Goal: Register for event/course

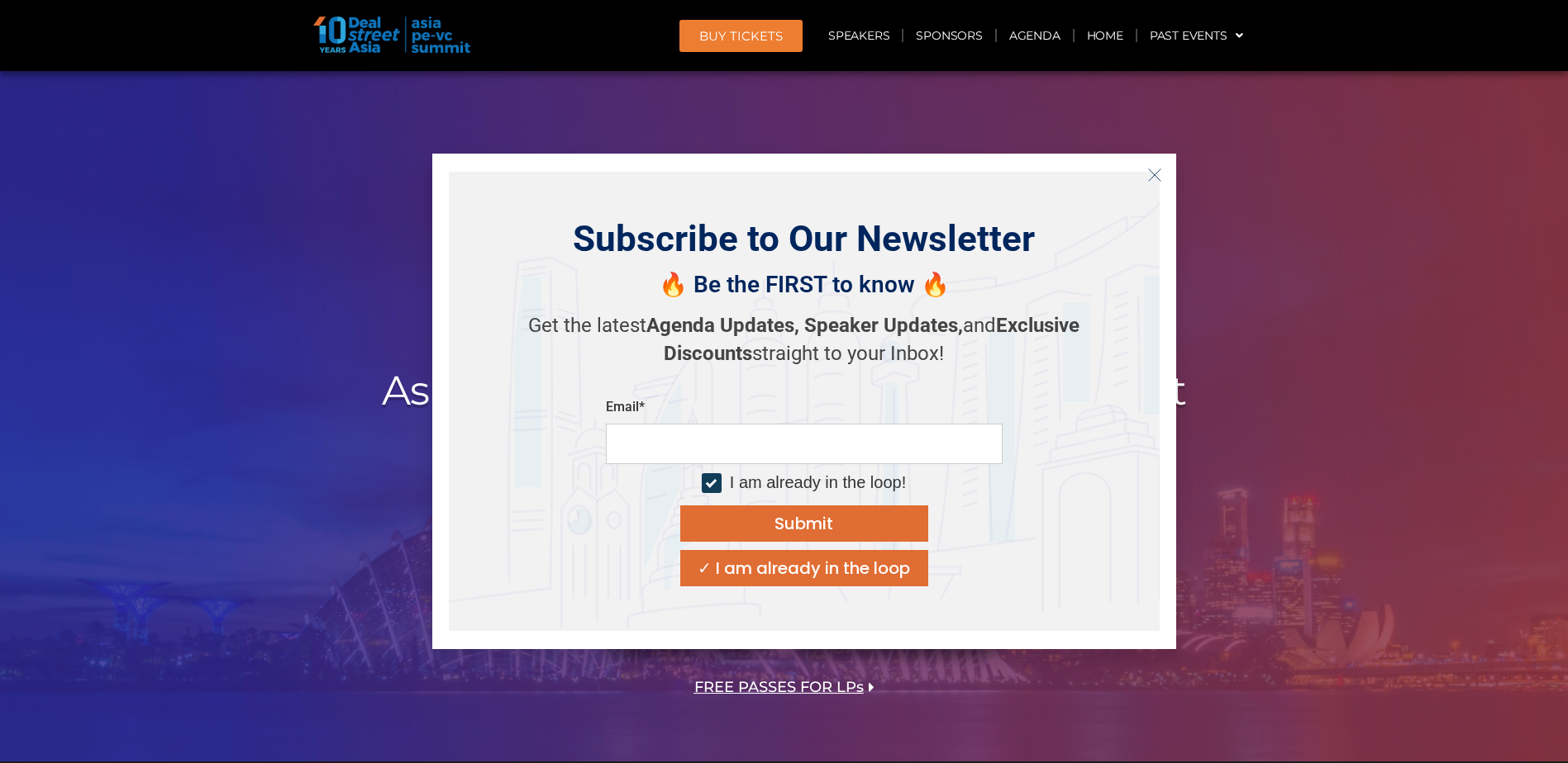
click at [796, 448] on input "email" at bounding box center [804, 444] width 397 height 40
type input "**********"
click at [1152, 180] on icon "Close" at bounding box center [1155, 175] width 15 height 15
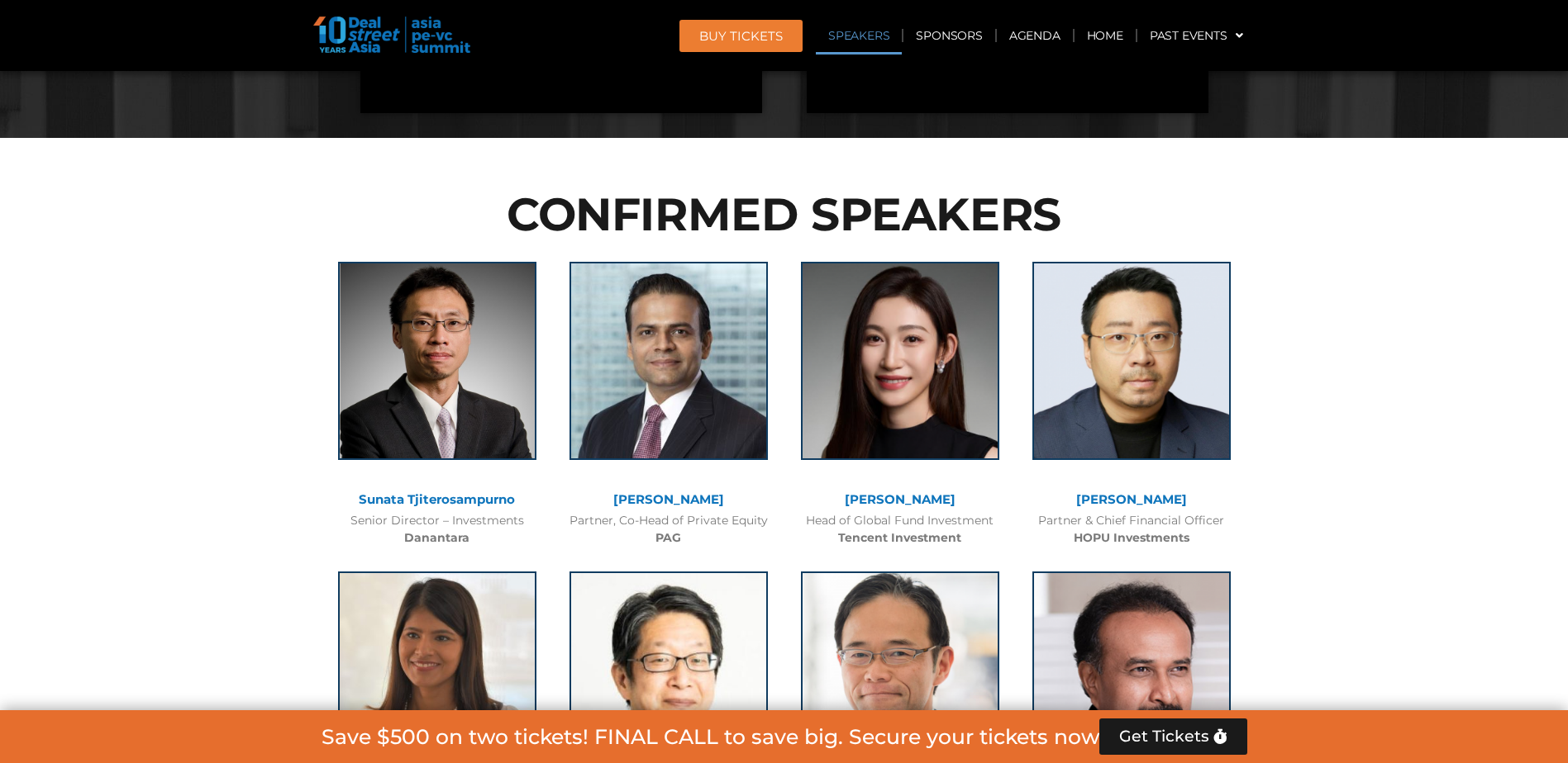
scroll to position [1818, 0]
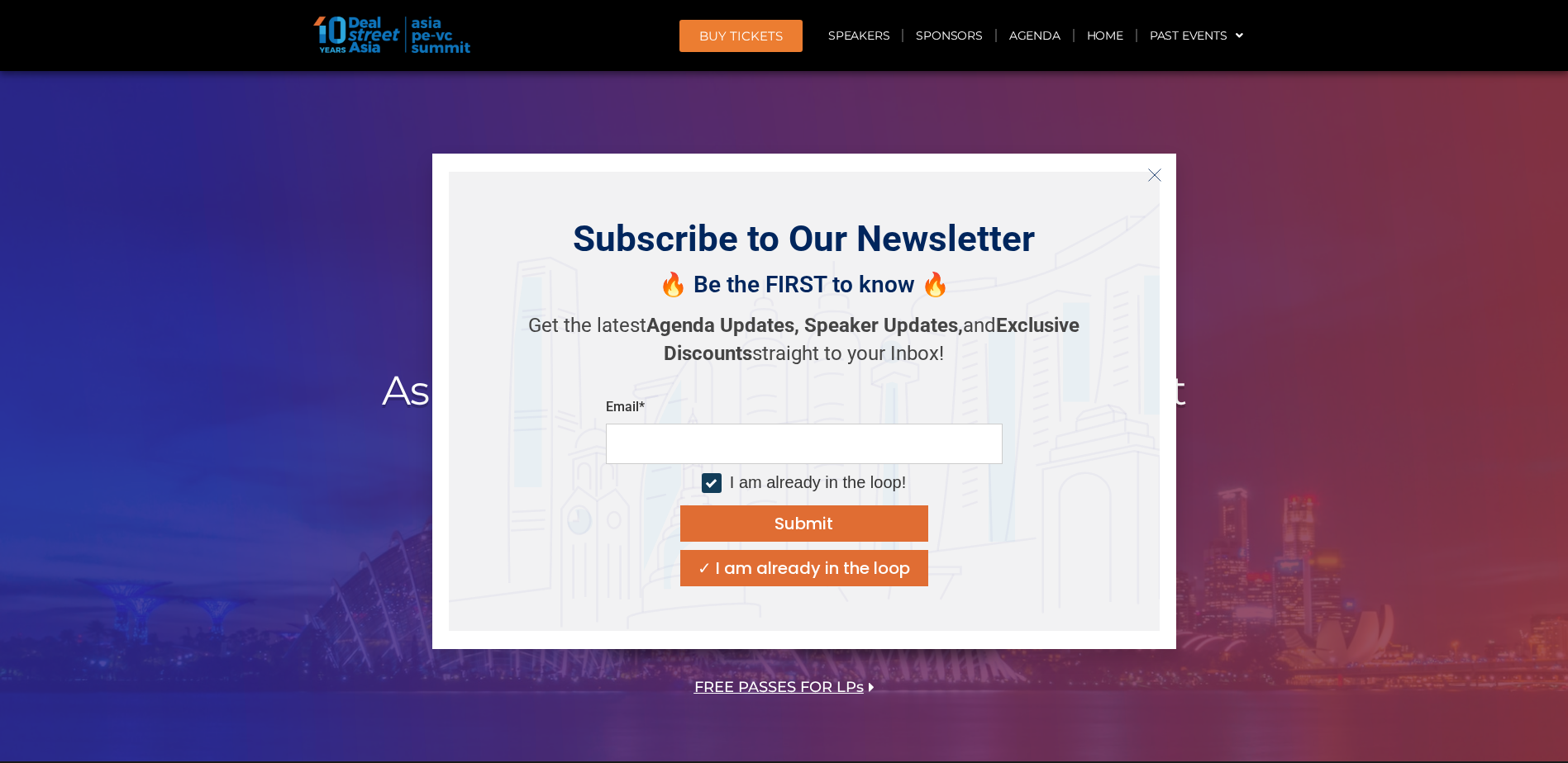
click at [1154, 178] on icon "Close" at bounding box center [1155, 175] width 15 height 15
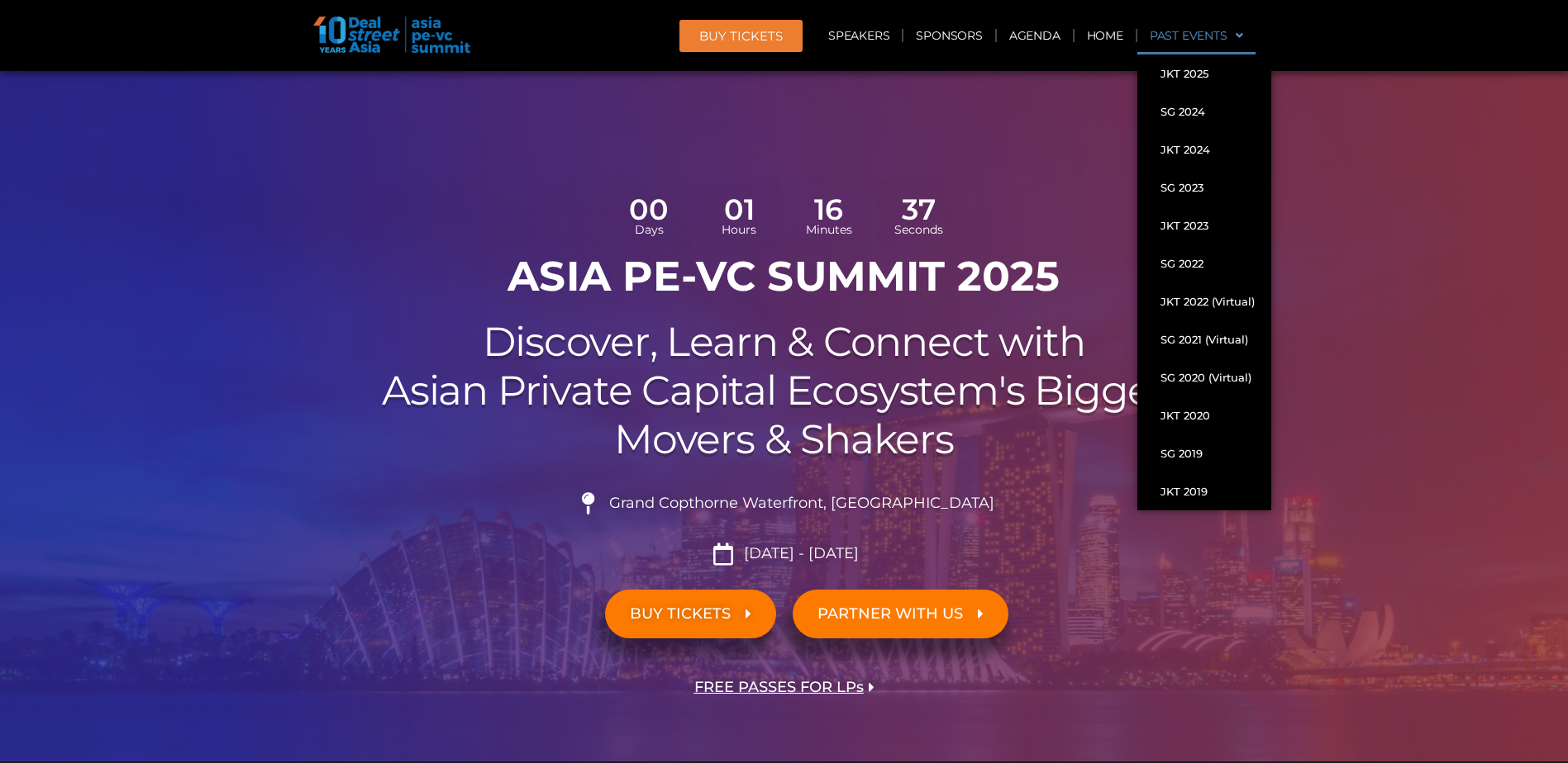
click at [1230, 34] on span at bounding box center [1235, 36] width 16 height 28
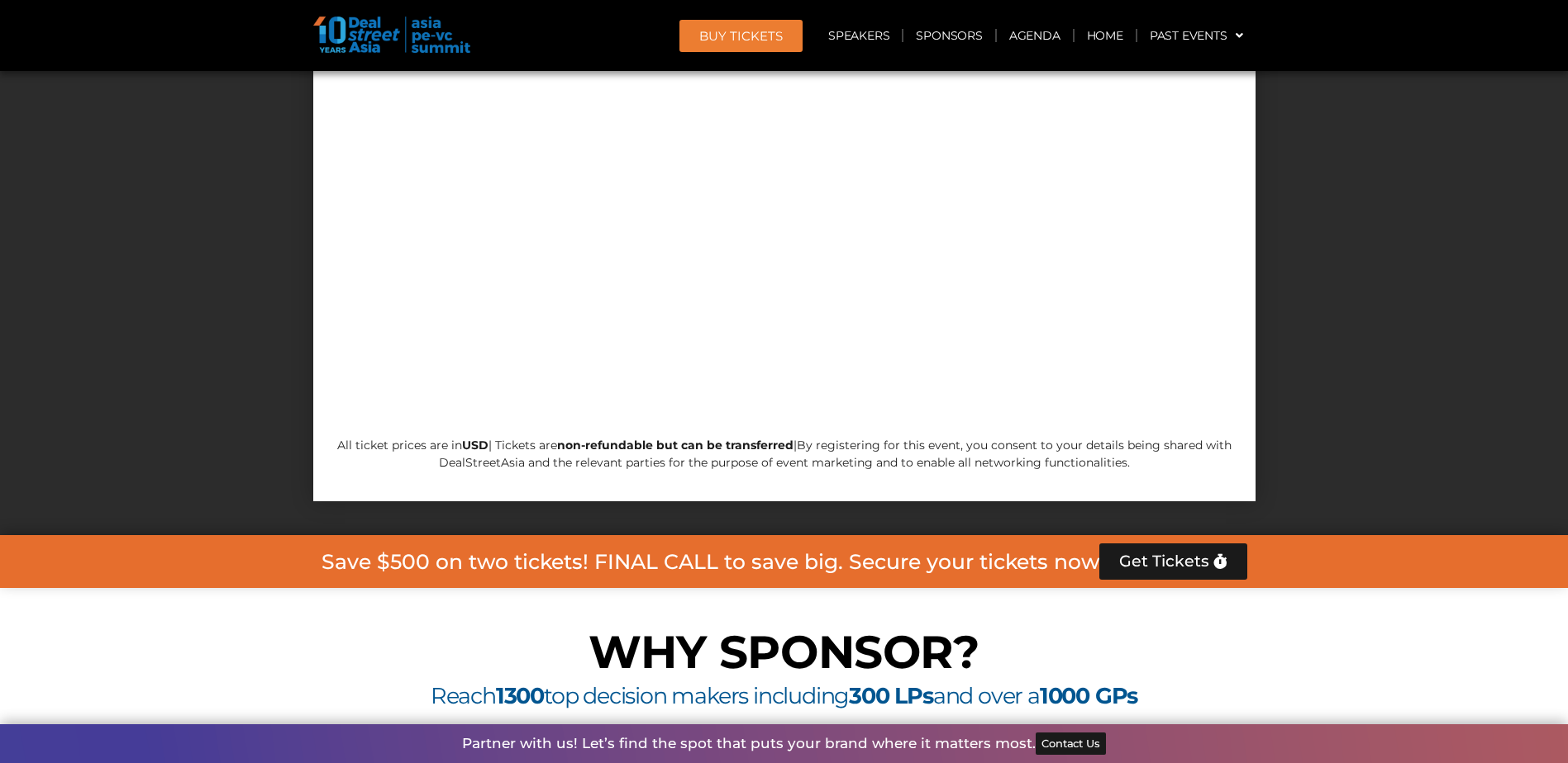
scroll to position [13960, 0]
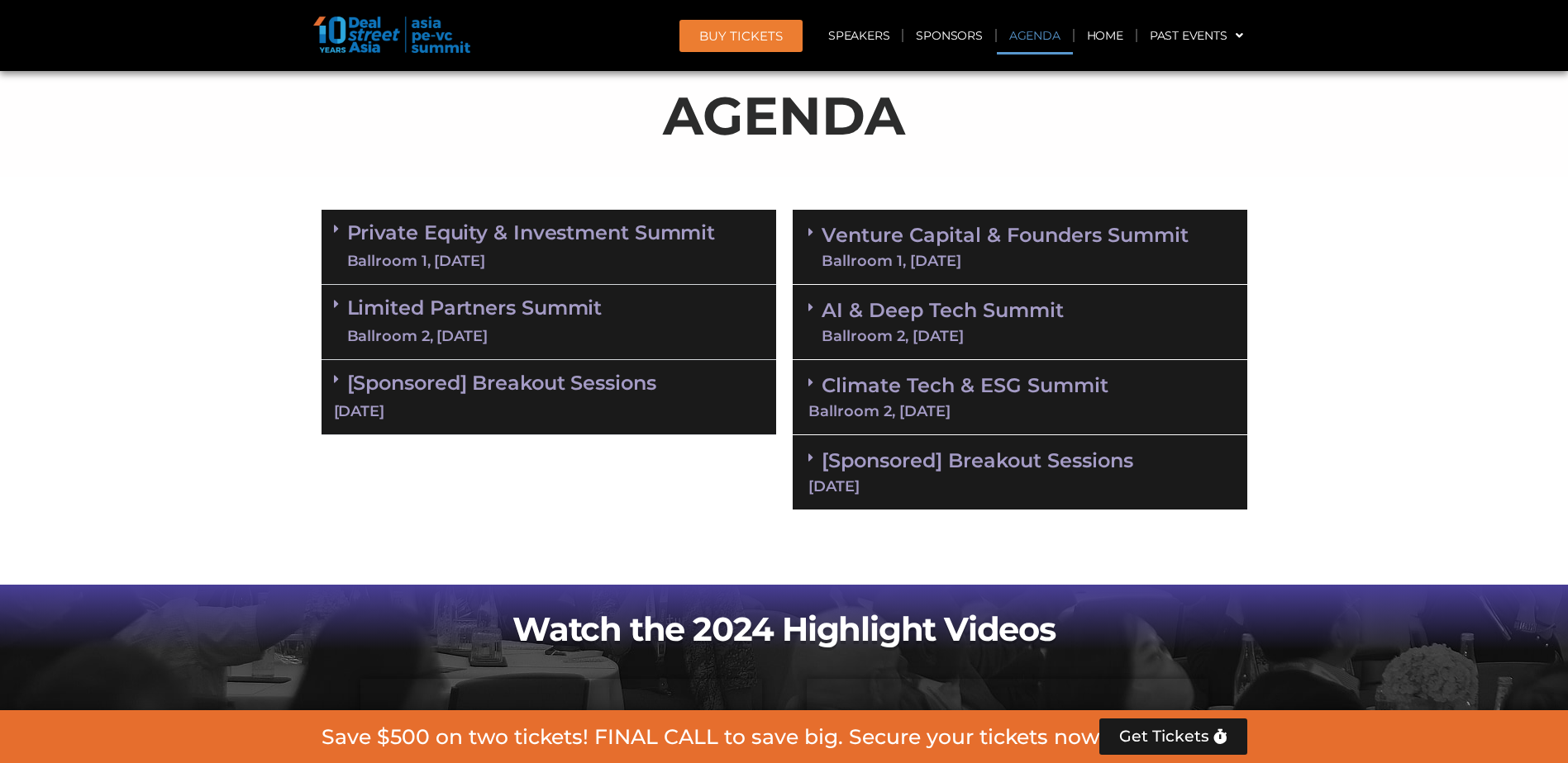
scroll to position [992, 0]
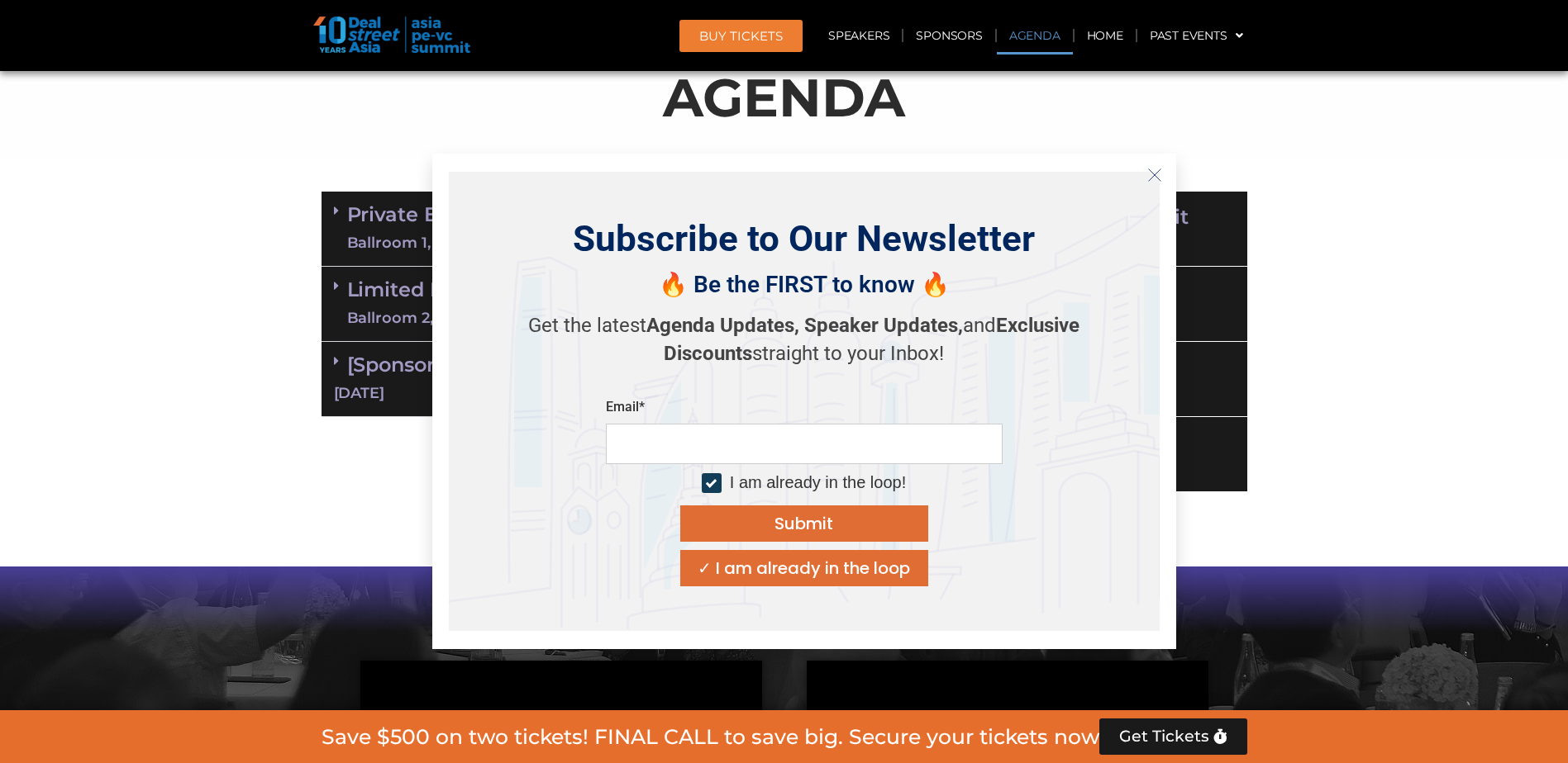
click at [1154, 180] on icon "Close" at bounding box center [1155, 175] width 15 height 15
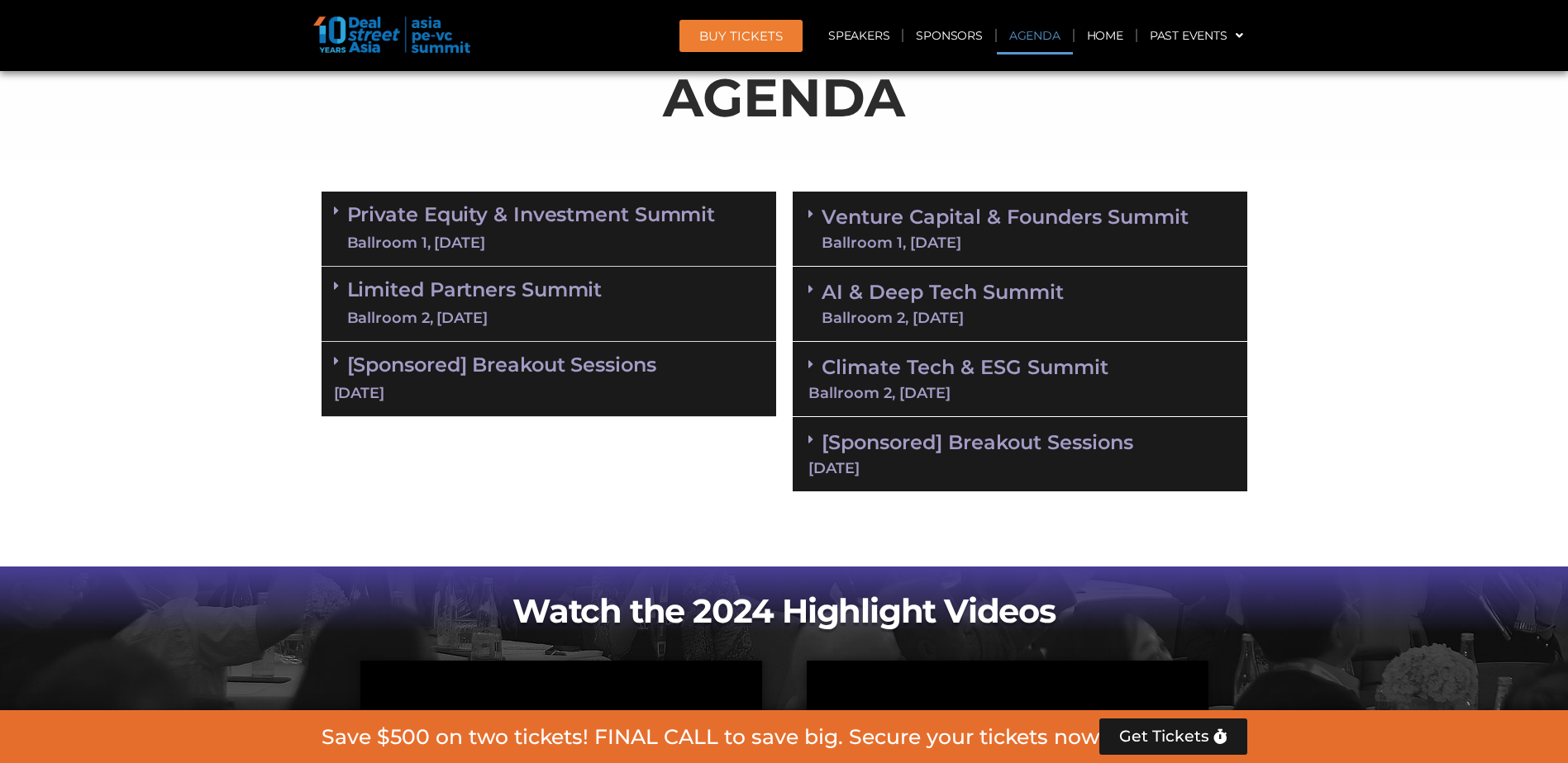
click at [611, 225] on link "Private Equity & Investment Summit Ballroom 1, 10 Sept" at bounding box center [532, 229] width 369 height 49
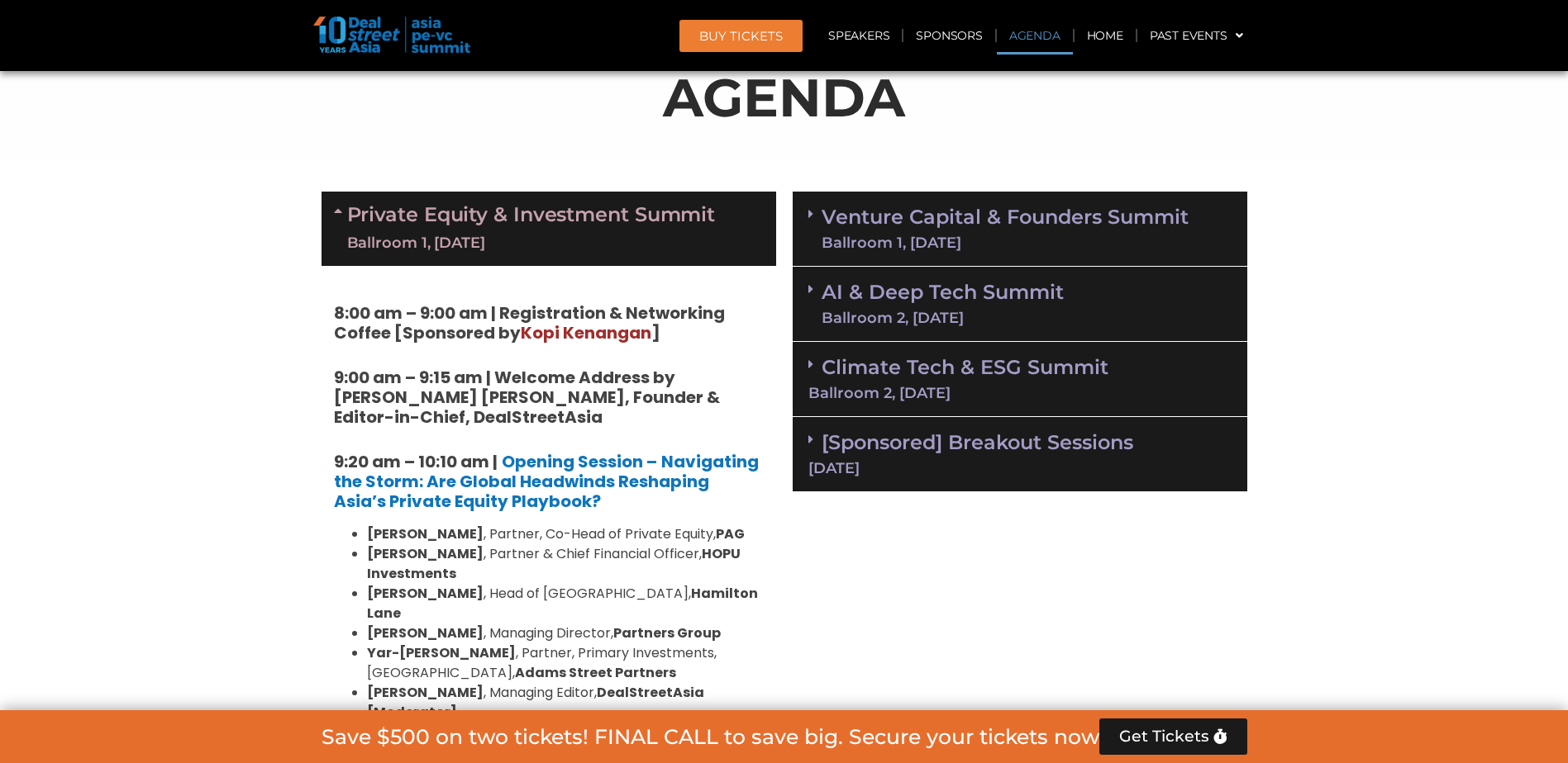
click at [611, 225] on link "Private Equity & Investment Summit Ballroom 1, 10 Sept" at bounding box center [532, 229] width 369 height 49
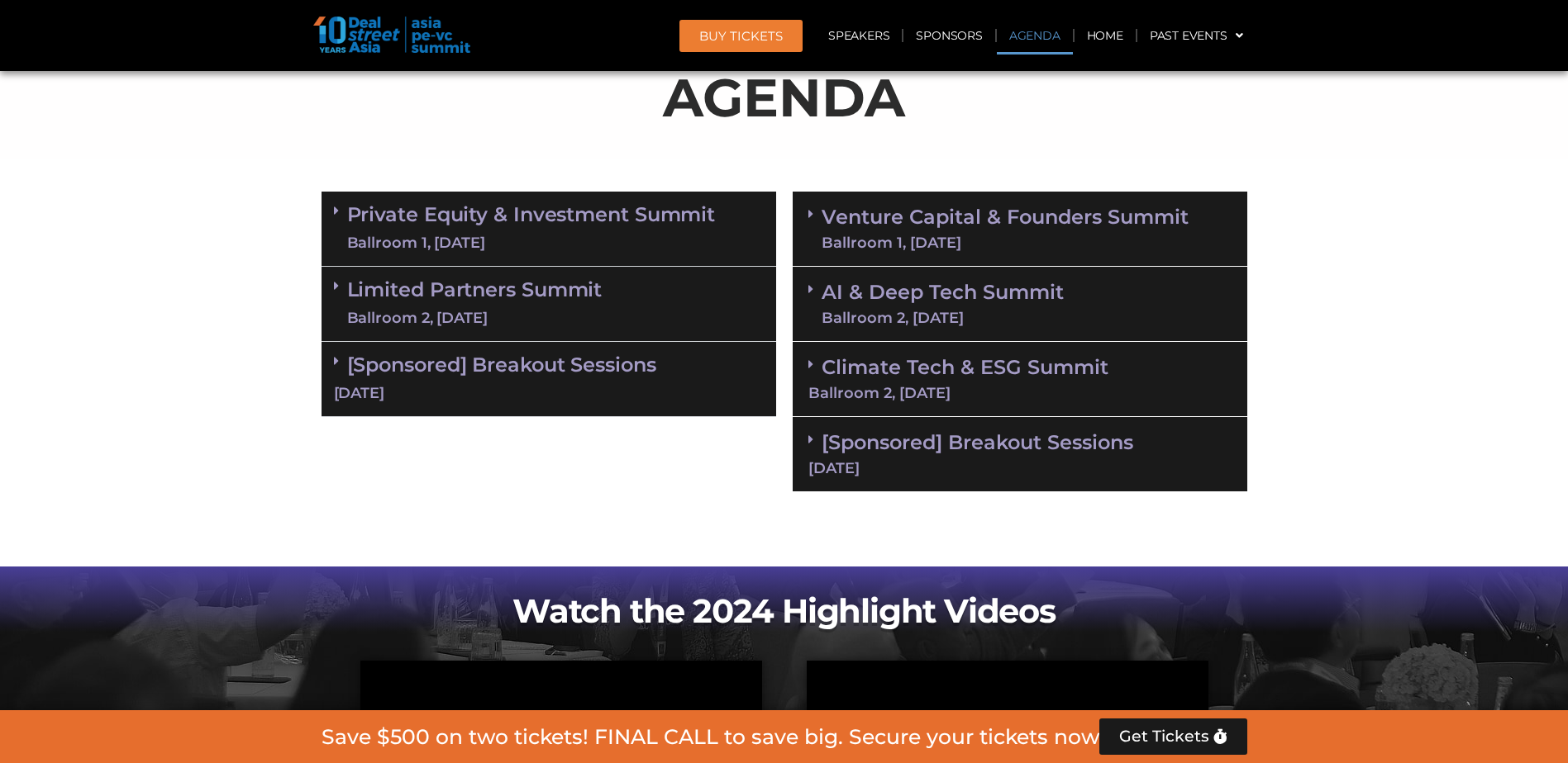
click at [341, 210] on span at bounding box center [340, 211] width 14 height 14
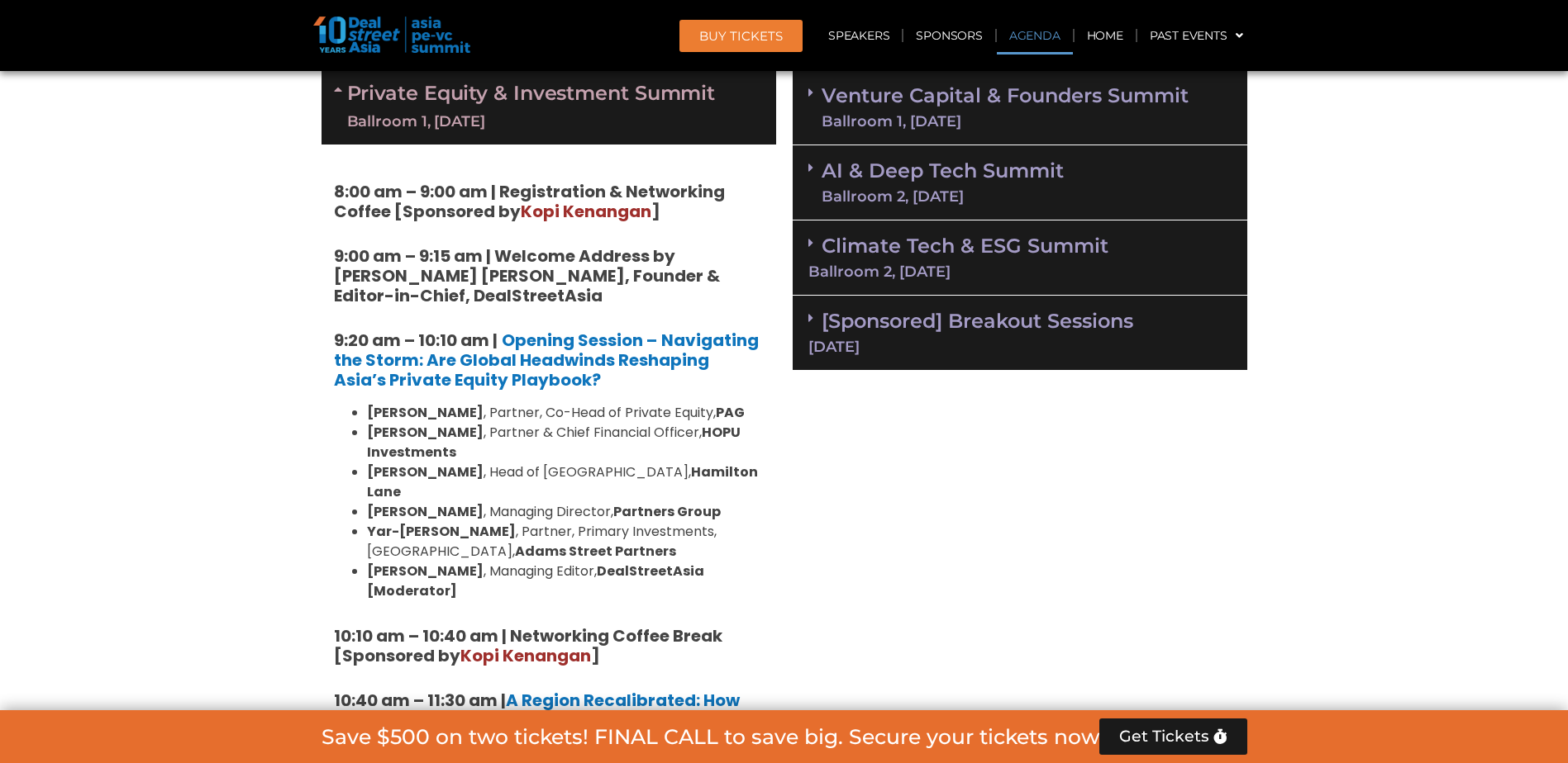
scroll to position [1074, 0]
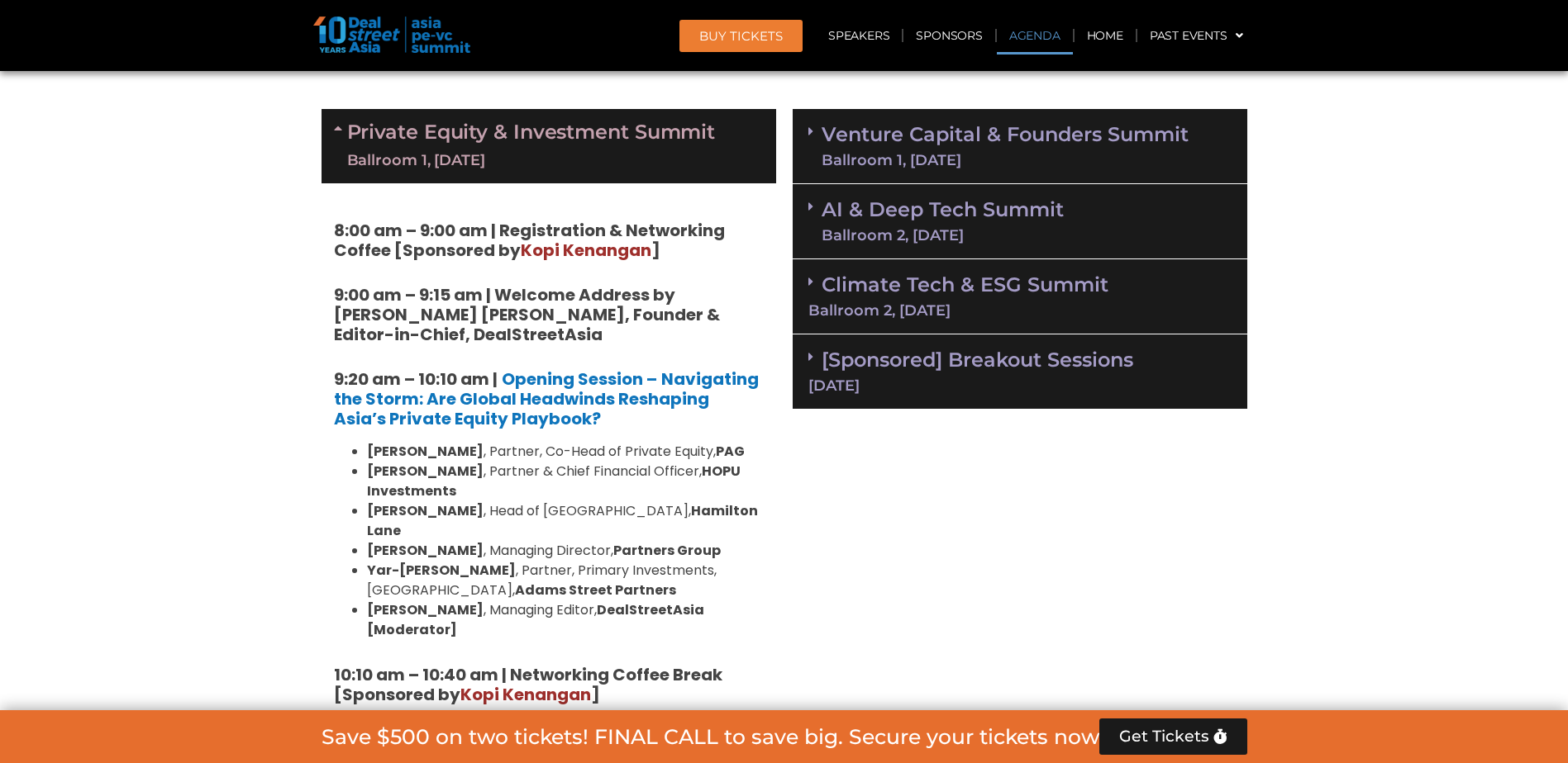
click at [607, 243] on span "Kopi Kenangan" at bounding box center [586, 250] width 130 height 23
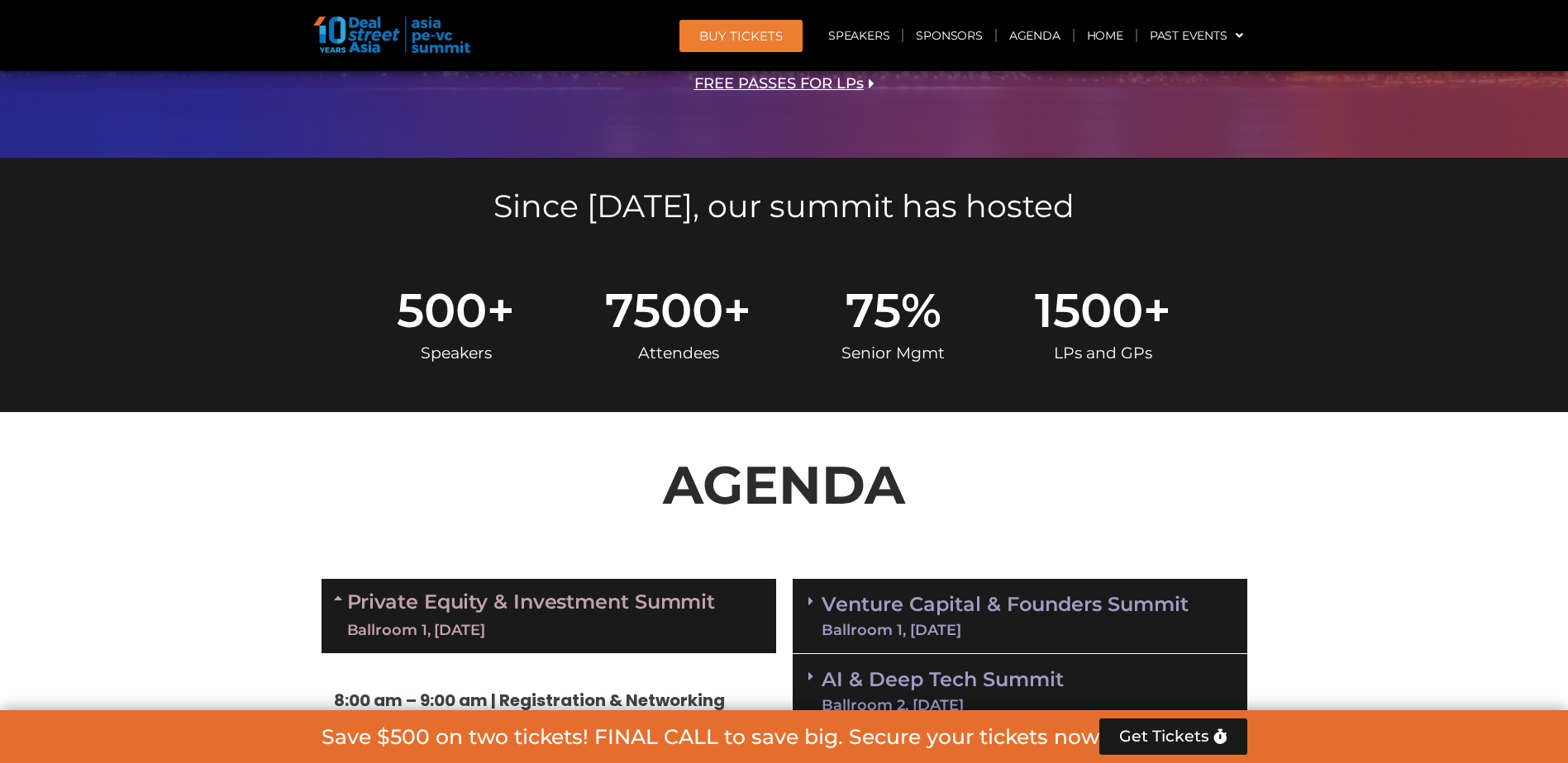
scroll to position [578, 0]
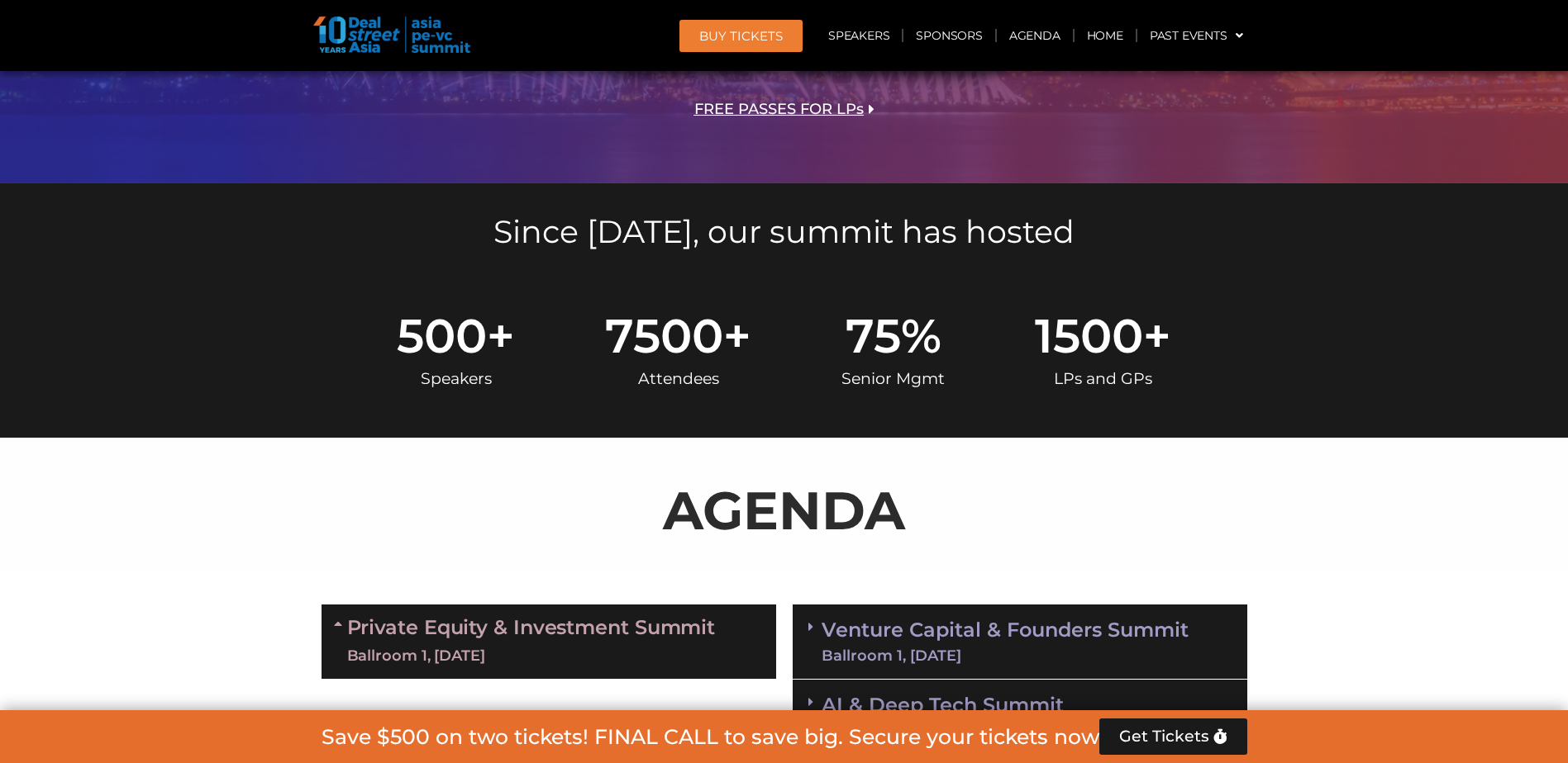
click at [343, 626] on icon at bounding box center [340, 624] width 14 height 14
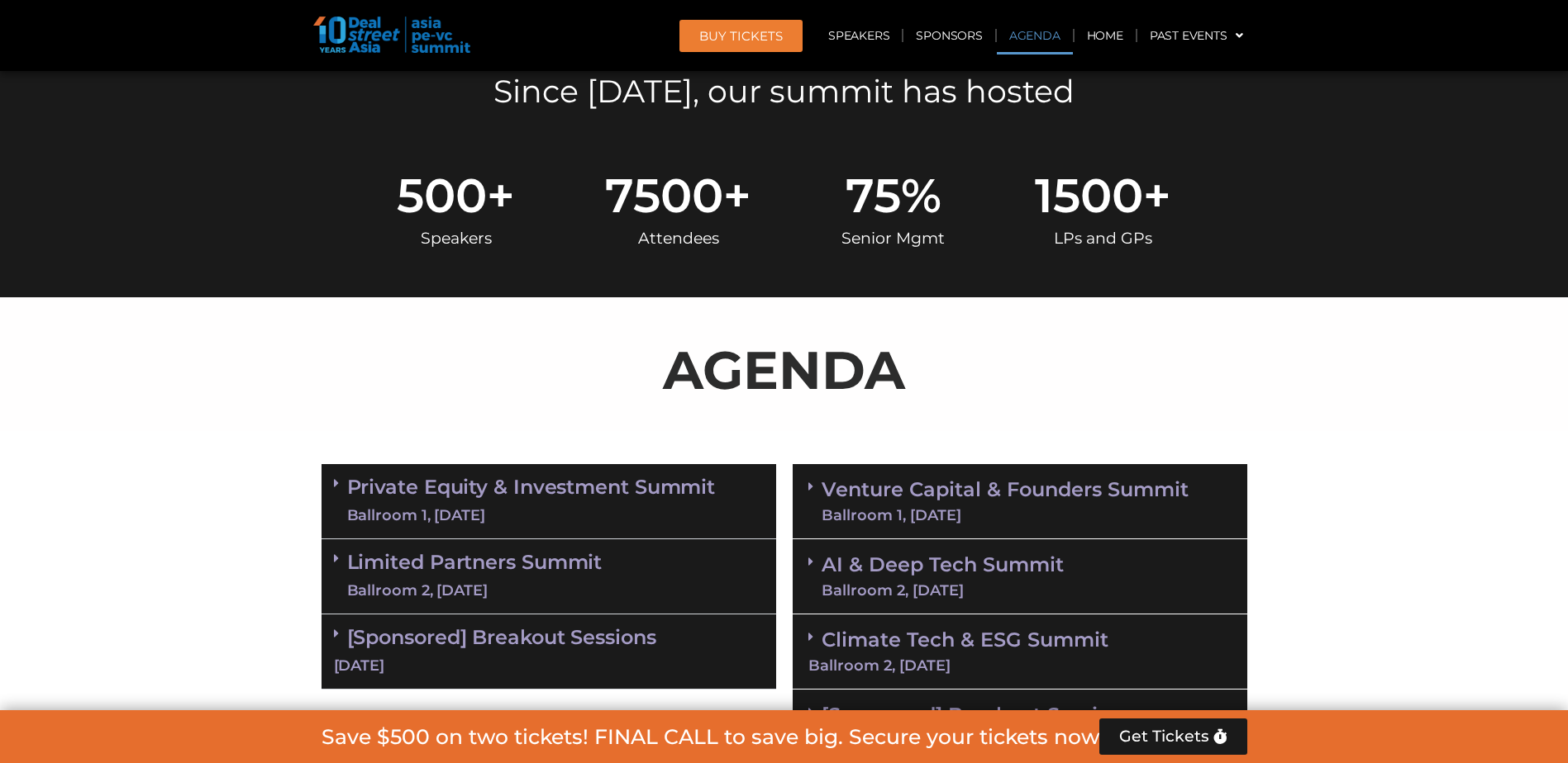
scroll to position [826, 0]
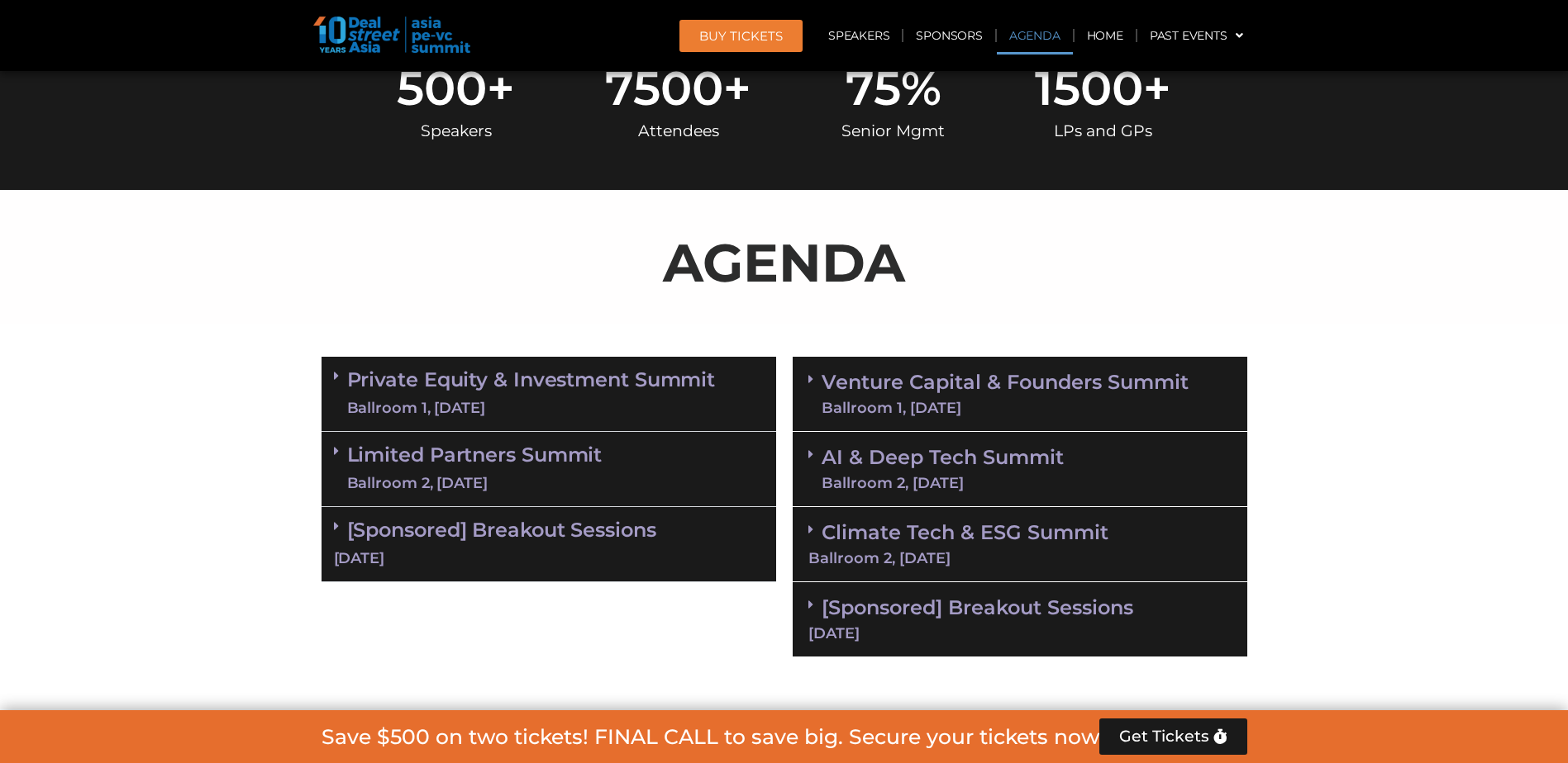
click at [810, 382] on icon at bounding box center [810, 379] width 5 height 14
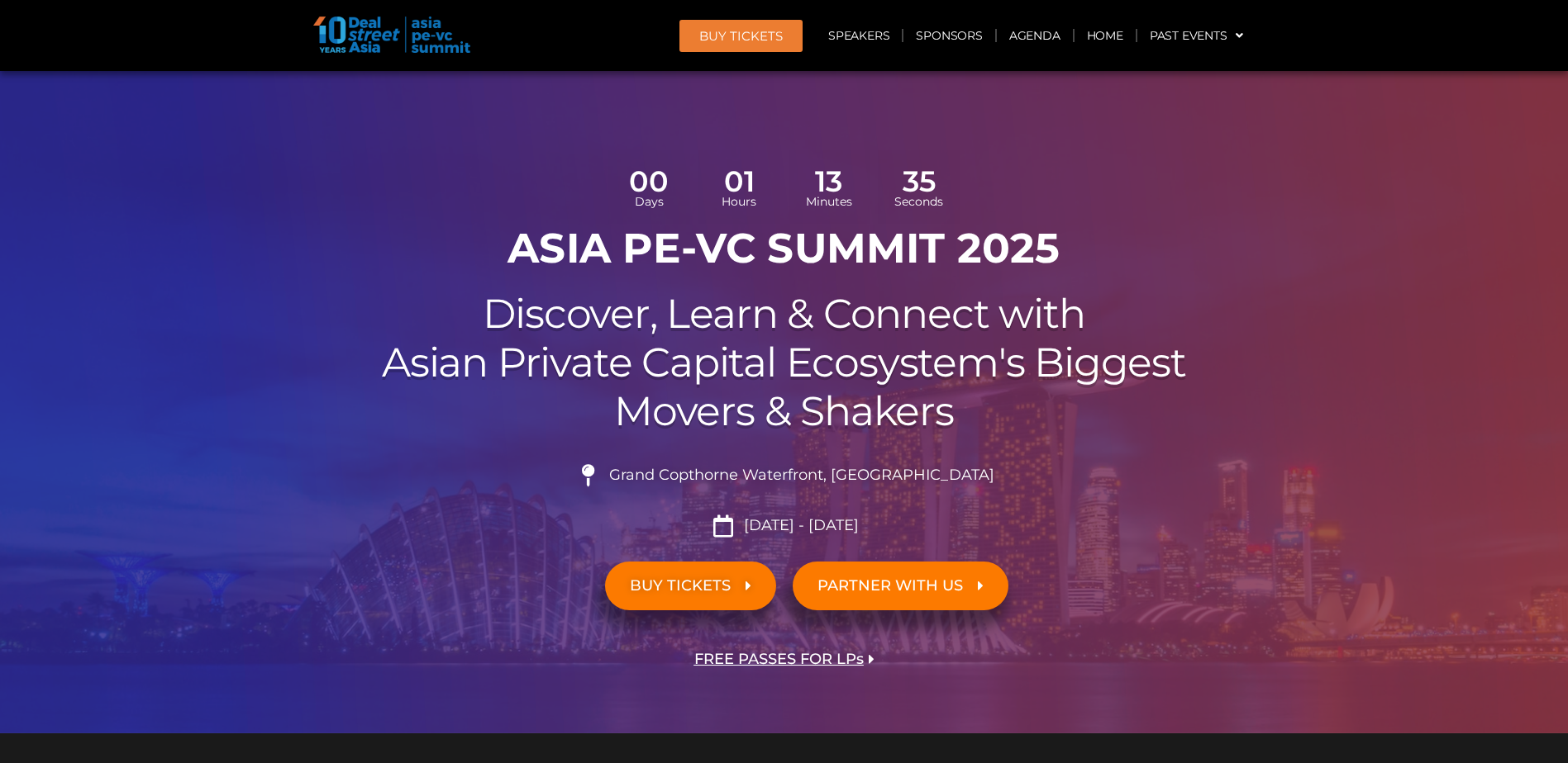
scroll to position [0, 0]
